Goal: Information Seeking & Learning: Learn about a topic

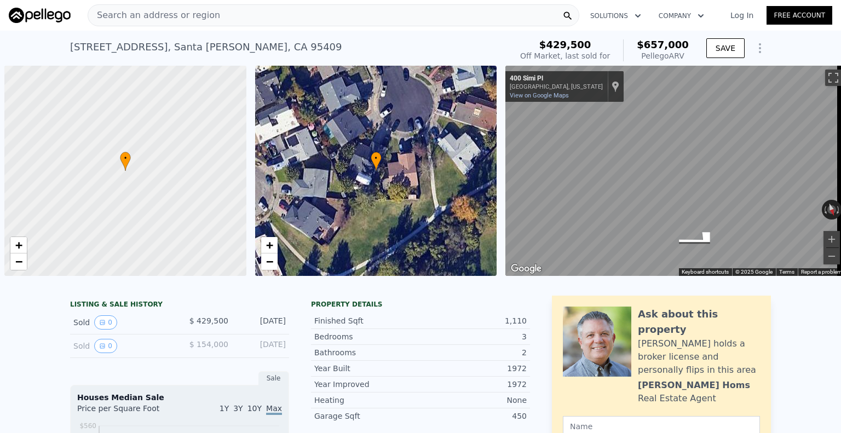
scroll to position [0, 4]
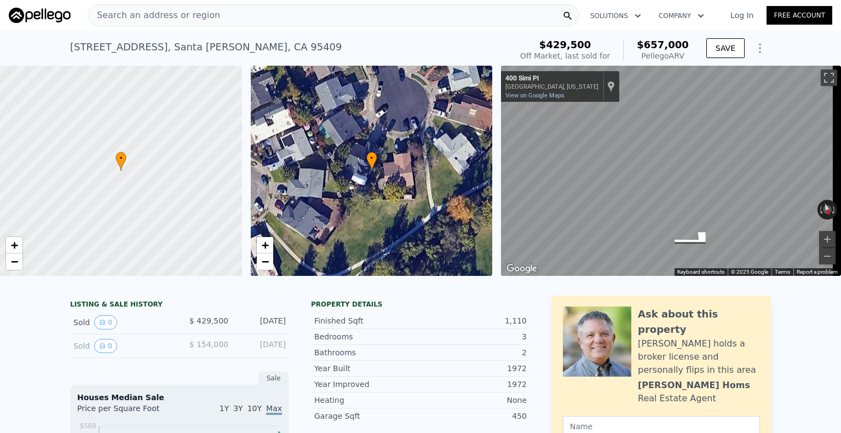
click at [172, 8] on div "Search an address or region" at bounding box center [154, 15] width 132 height 21
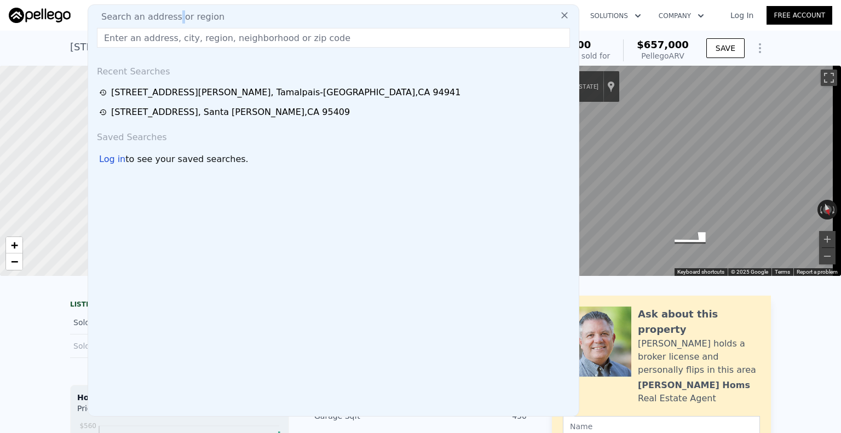
click at [172, 8] on div "Search an address or region Recent Searches [STREET_ADDRESS][PERSON_NAME] [STRE…" at bounding box center [334, 210] width 492 height 412
click at [183, 47] on input "text" at bounding box center [333, 38] width 473 height 20
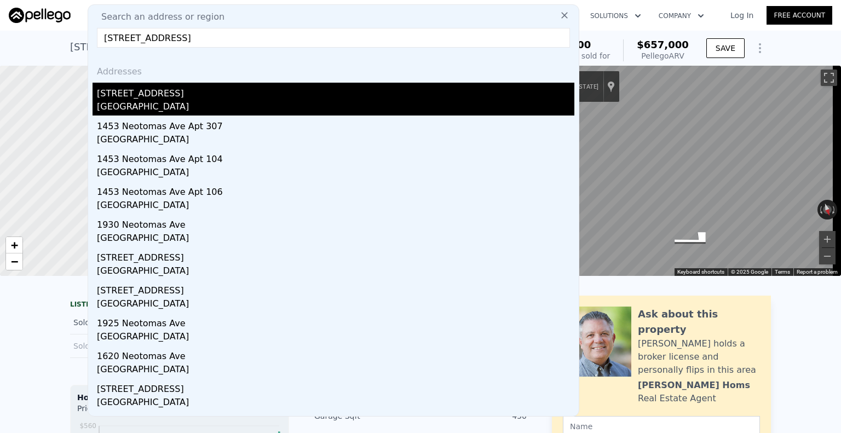
type input "[STREET_ADDRESS]"
click at [158, 94] on div "[STREET_ADDRESS]" at bounding box center [336, 92] width 478 height 18
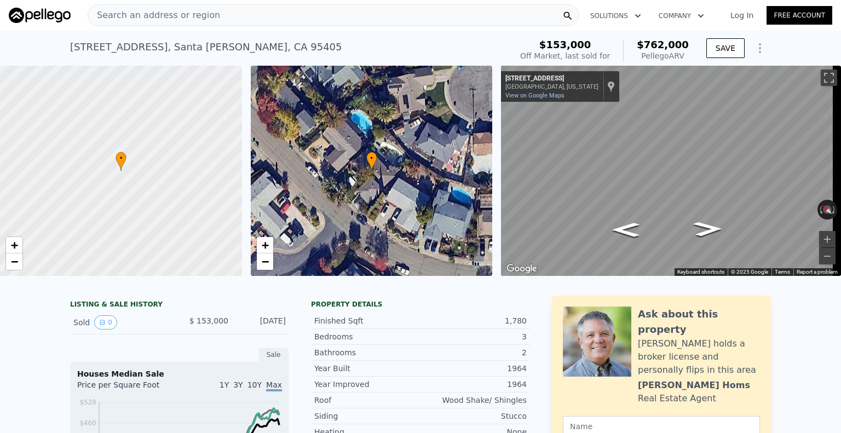
click at [192, 8] on div "Search an address or region" at bounding box center [154, 15] width 132 height 21
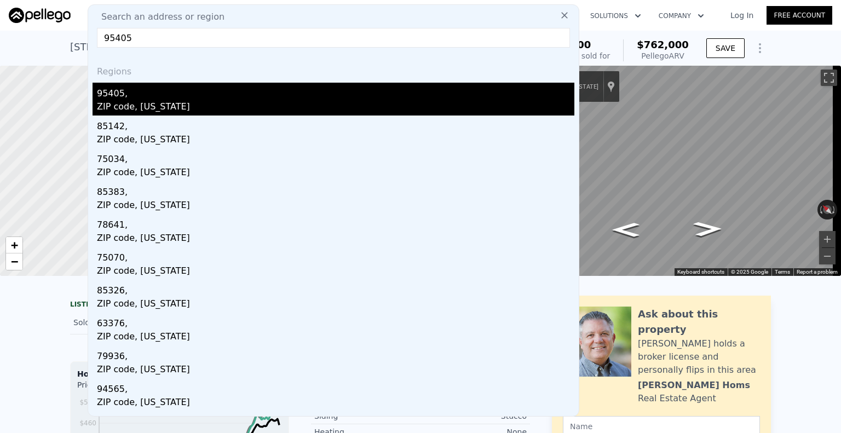
type input "95405"
click at [228, 97] on div "95405," at bounding box center [336, 92] width 478 height 18
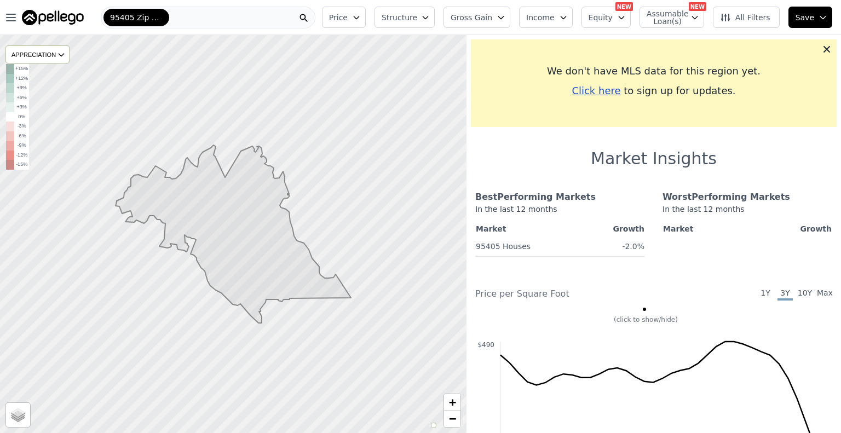
click at [228, 97] on div at bounding box center [233, 234] width 560 height 478
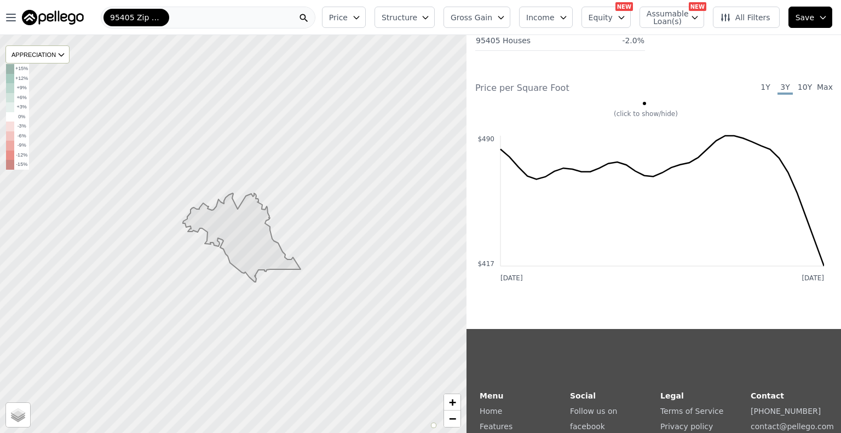
scroll to position [206, 0]
click at [653, 118] on div "(click to show/hide)" at bounding box center [646, 114] width 357 height 9
click at [644, 105] on span at bounding box center [644, 103] width 3 height 3
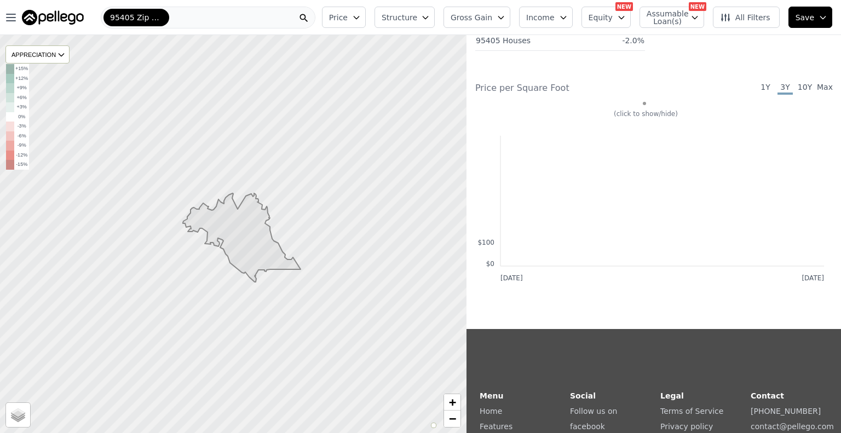
click at [644, 105] on span at bounding box center [644, 103] width 3 height 3
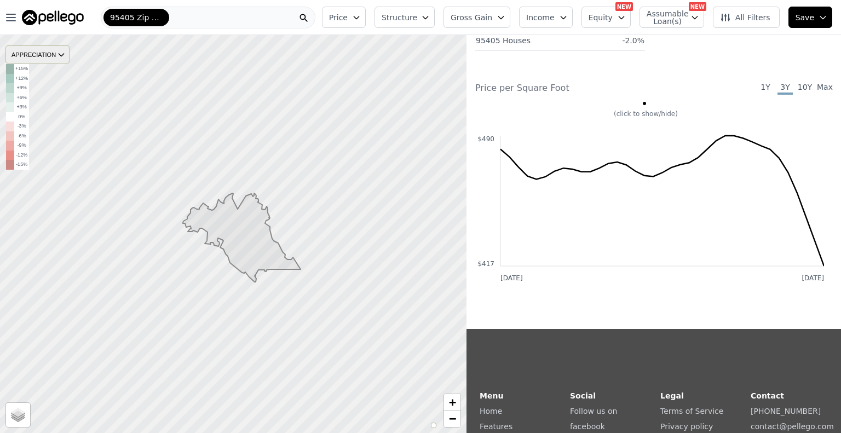
click at [53, 59] on div "APPRECIATION" at bounding box center [37, 54] width 64 height 18
click at [53, 87] on div "1Y" at bounding box center [46, 88] width 33 height 16
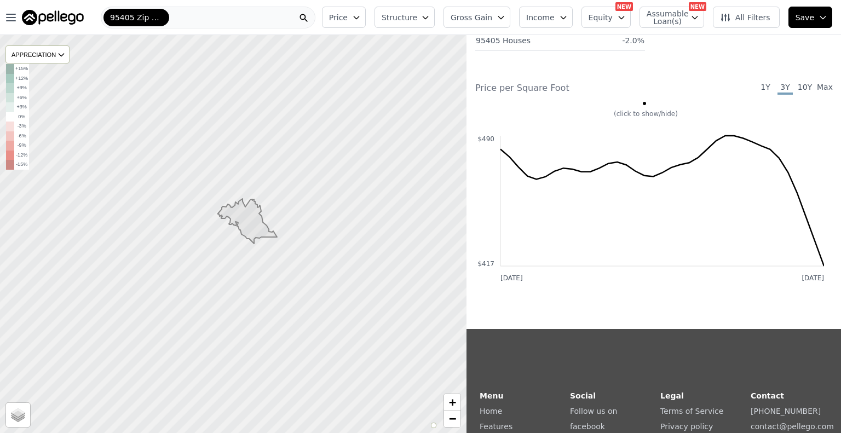
click at [163, 17] on div "95405 Zip Code" at bounding box center [137, 18] width 66 height 18
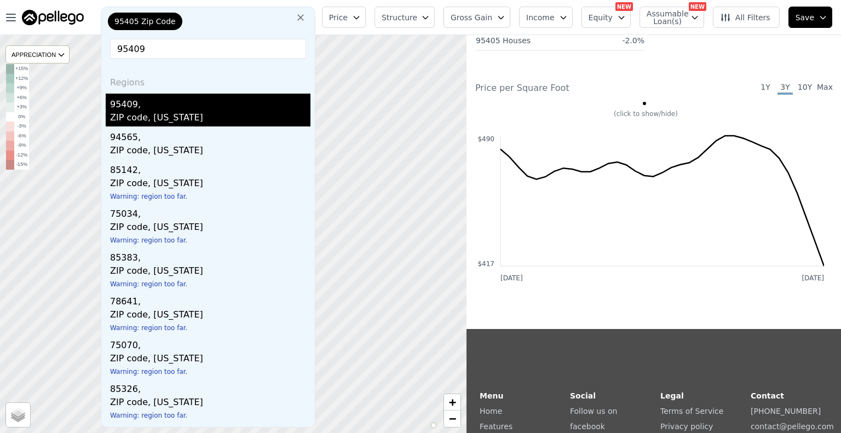
type input "95409"
click at [169, 97] on div "95409," at bounding box center [210, 103] width 200 height 18
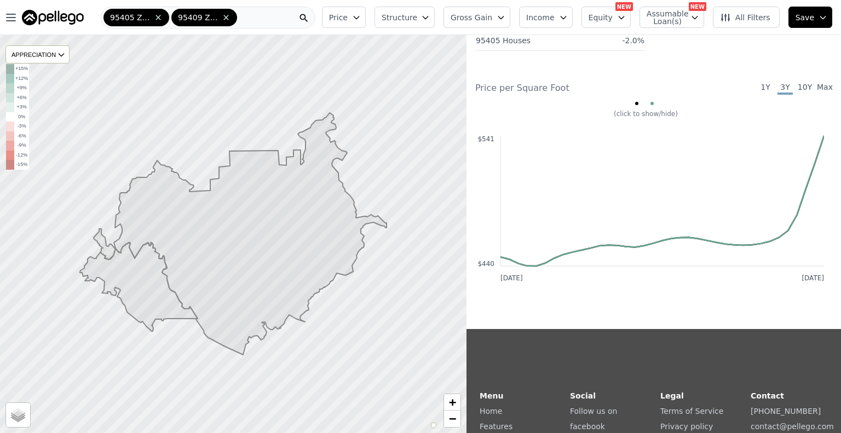
click at [229, 21] on span at bounding box center [225, 17] width 11 height 9
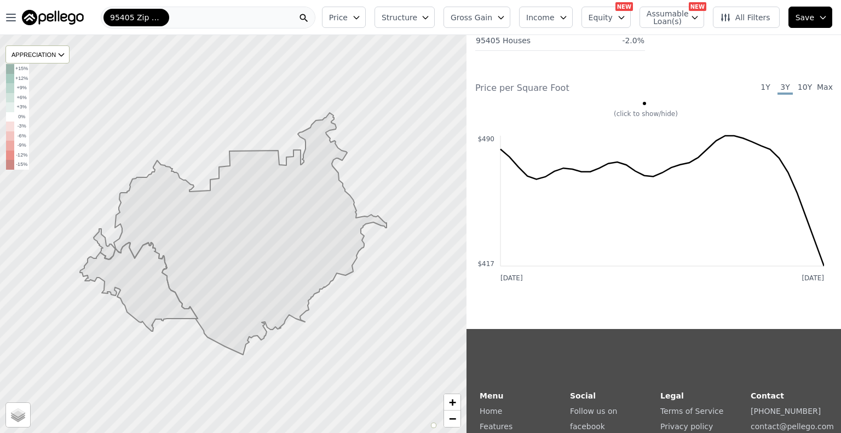
click at [159, 17] on span "95405 Zip Code" at bounding box center [136, 17] width 53 height 11
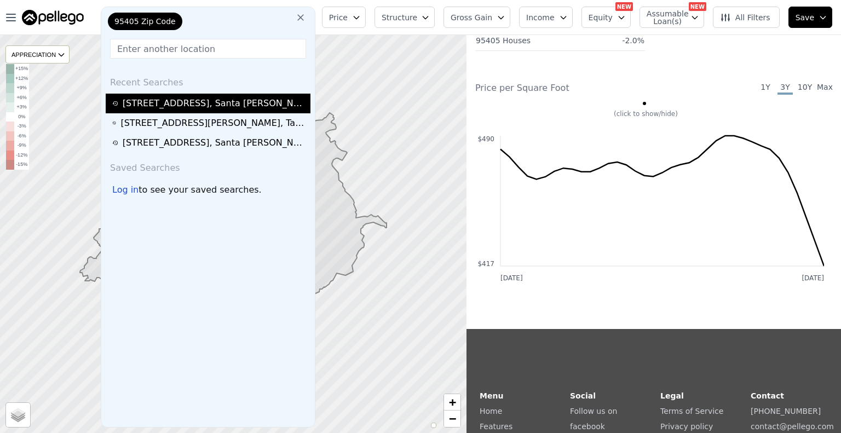
click at [182, 96] on div "[STREET_ADDRESS]" at bounding box center [208, 104] width 205 height 20
click at [182, 97] on div "[STREET_ADDRESS]" at bounding box center [215, 103] width 185 height 13
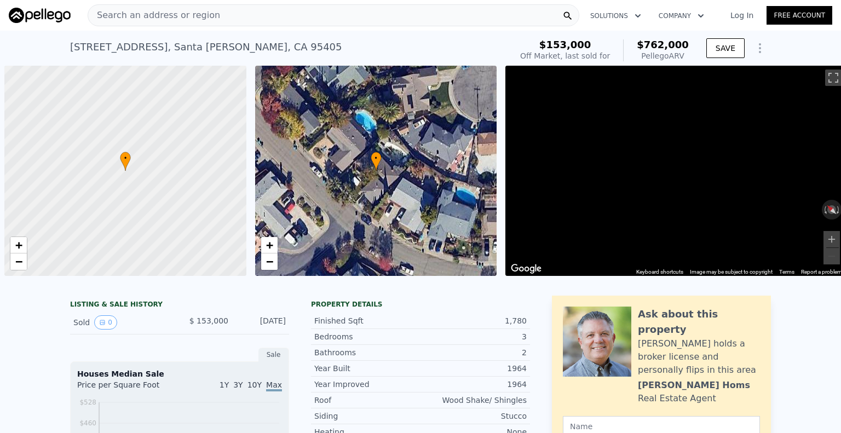
scroll to position [0, 4]
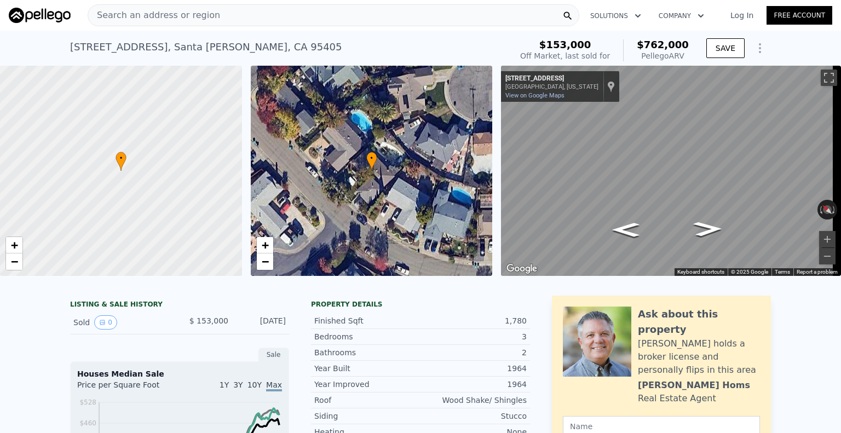
click at [214, 42] on div "[STREET_ADDRESS]" at bounding box center [206, 46] width 272 height 15
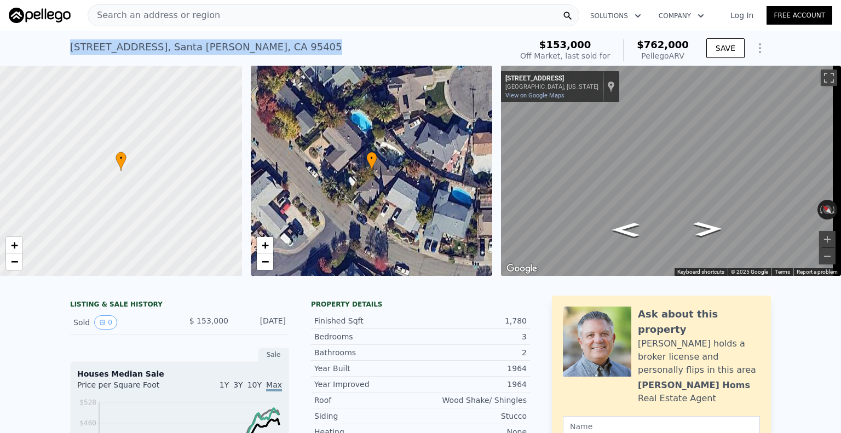
click at [214, 42] on div "[STREET_ADDRESS]" at bounding box center [206, 46] width 272 height 15
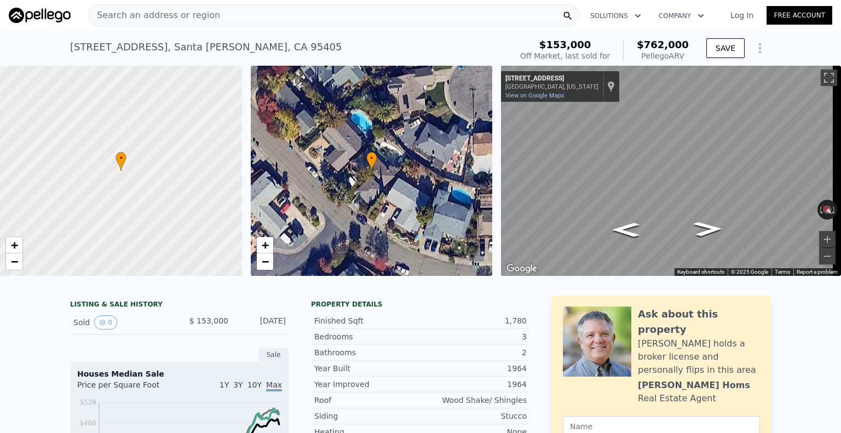
click at [137, 15] on span "Search an address or region" at bounding box center [154, 15] width 132 height 13
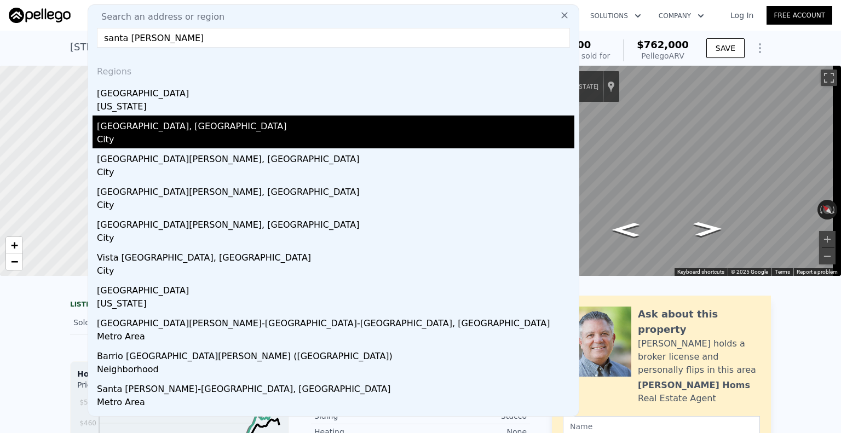
type input "santa [PERSON_NAME]"
click at [175, 133] on div "City" at bounding box center [336, 140] width 478 height 15
